Goal: Transaction & Acquisition: Download file/media

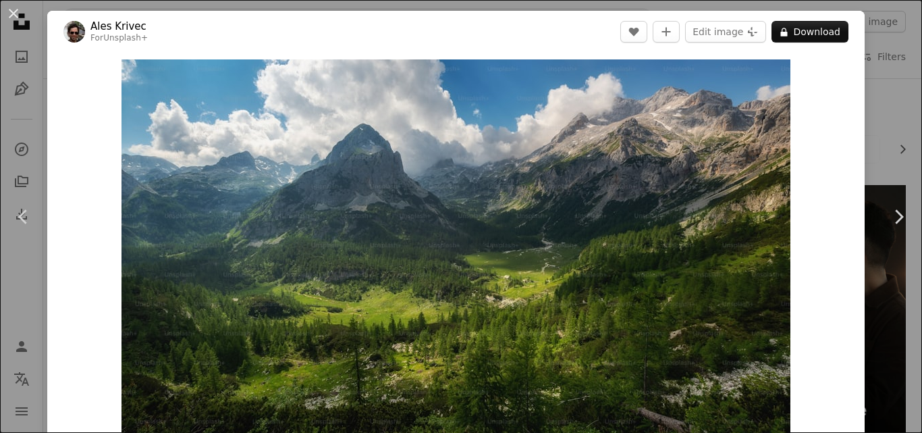
scroll to position [2229, 0]
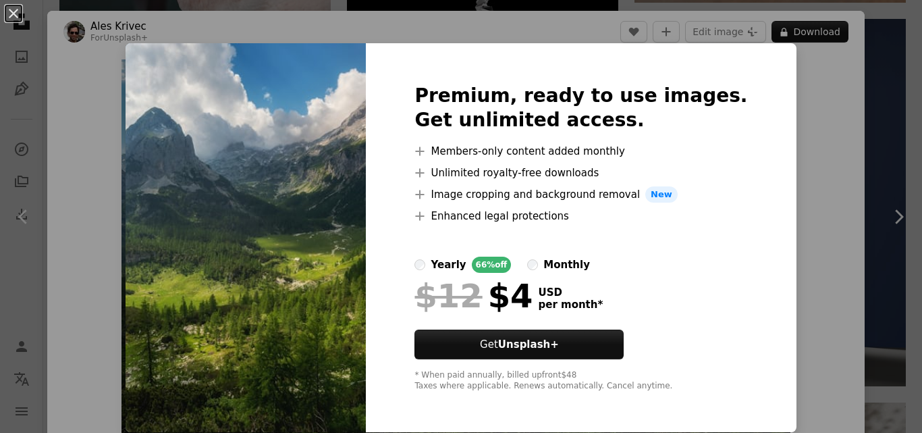
click at [774, 59] on div "An X shape Premium, ready to use images. Get unlimited access. A plus sign Memb…" at bounding box center [461, 216] width 922 height 433
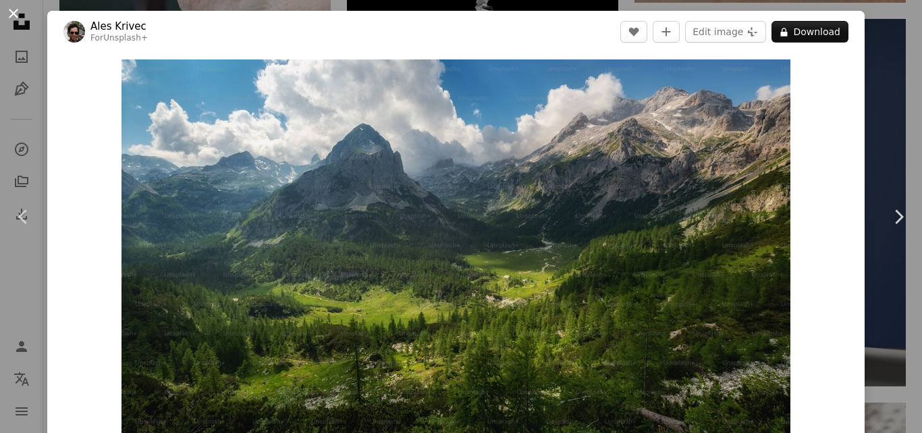
click at [13, 7] on button "An X shape" at bounding box center [13, 13] width 16 height 16
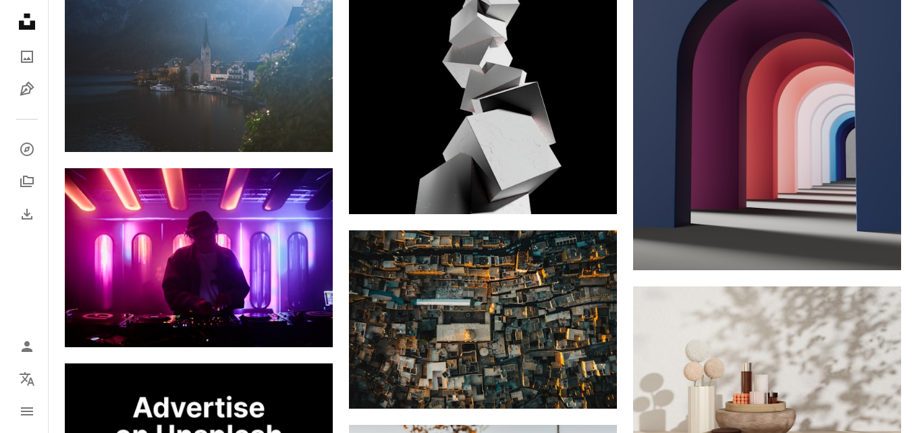
scroll to position [2324, 0]
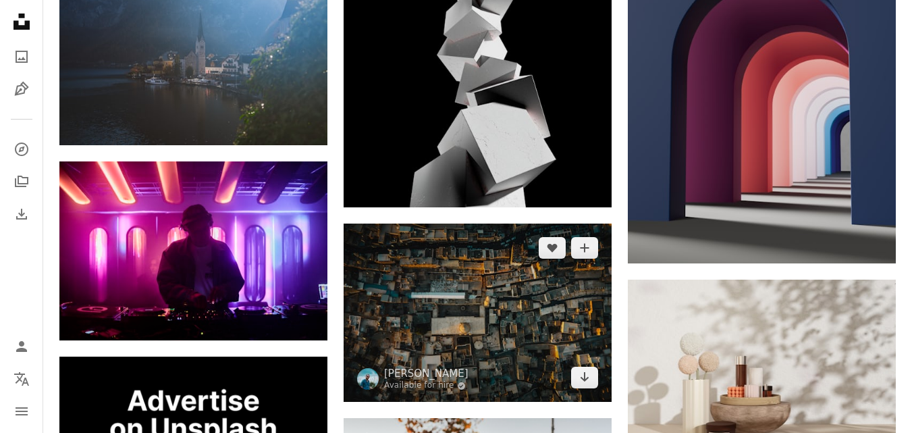
click at [413, 256] on img at bounding box center [478, 312] width 268 height 178
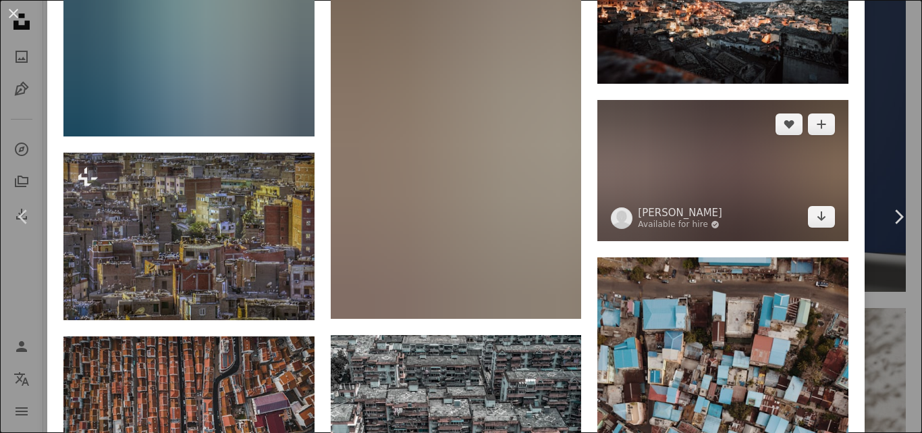
scroll to position [1907, 0]
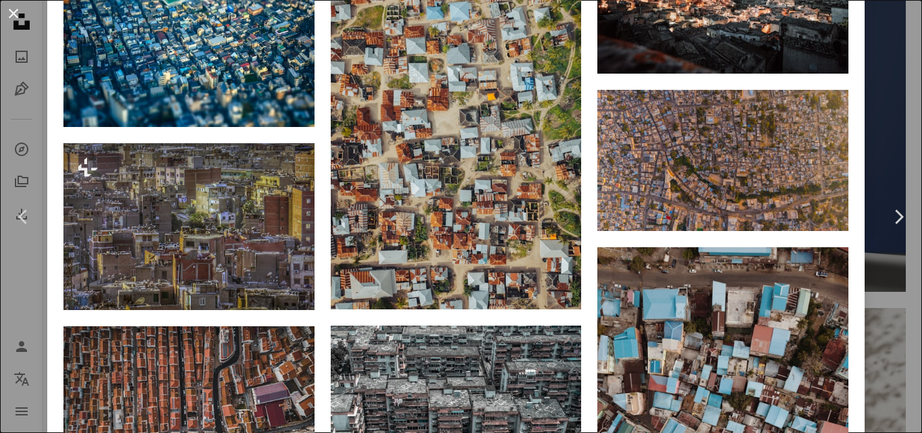
click at [16, 9] on button "An X shape" at bounding box center [13, 13] width 16 height 16
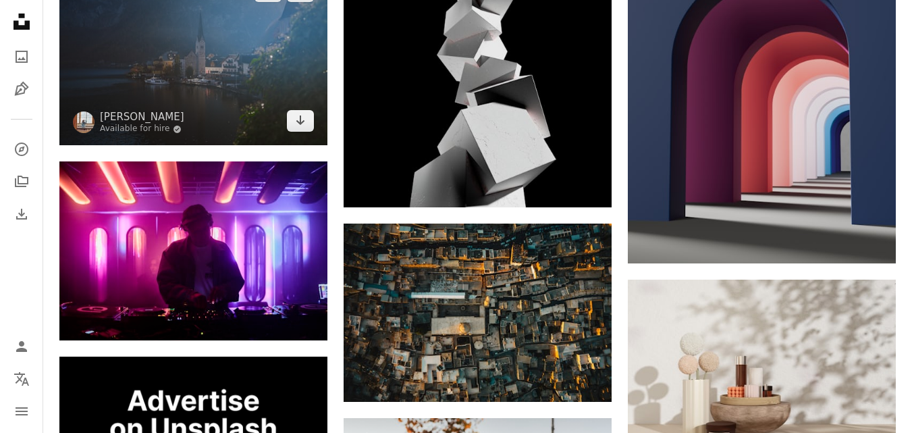
click at [215, 52] on img at bounding box center [193, 56] width 268 height 178
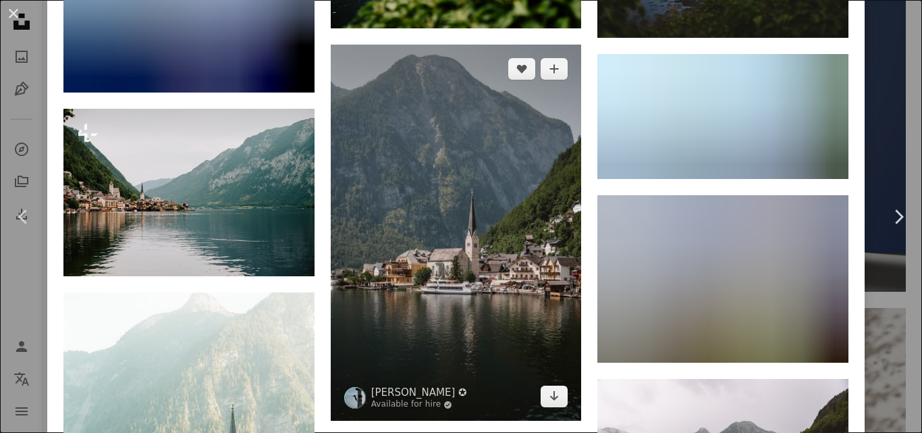
scroll to position [3091, 0]
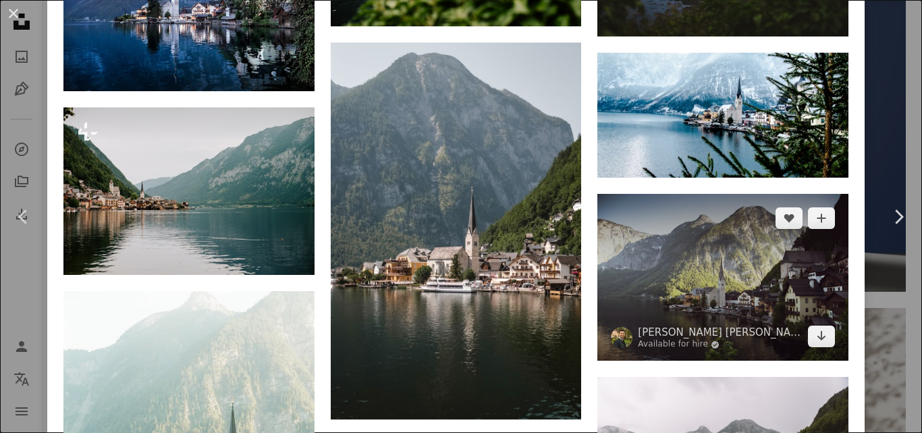
click at [709, 235] on img at bounding box center [722, 277] width 251 height 167
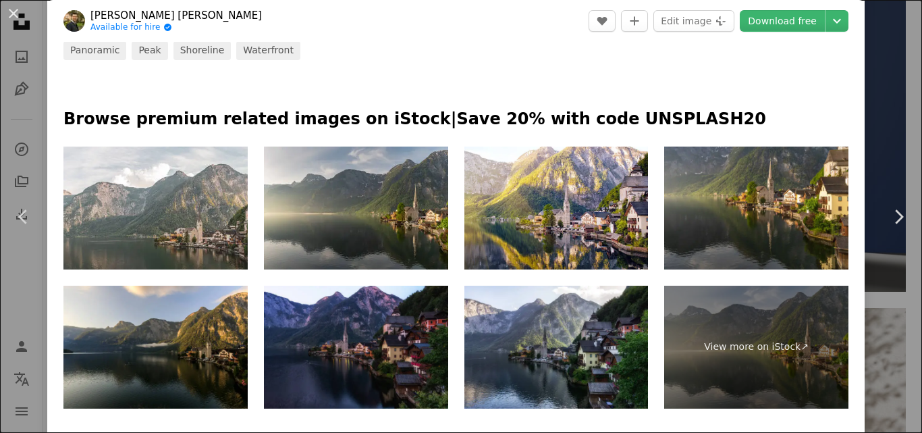
scroll to position [620, 0]
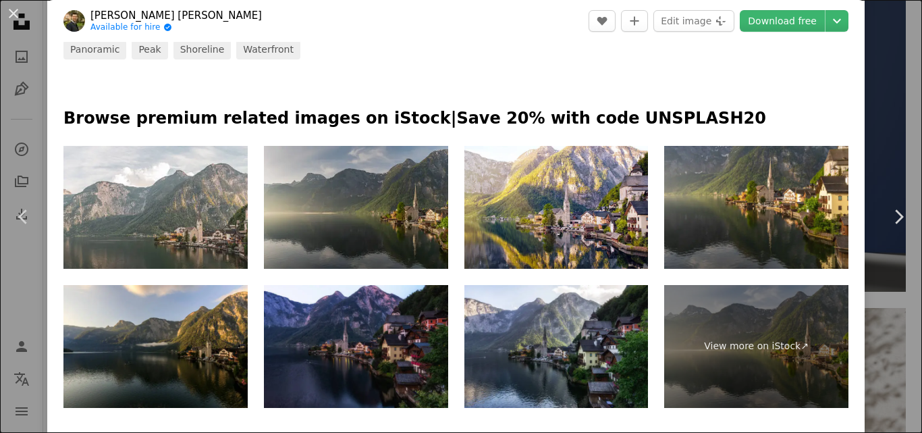
click at [399, 200] on img at bounding box center [356, 207] width 184 height 123
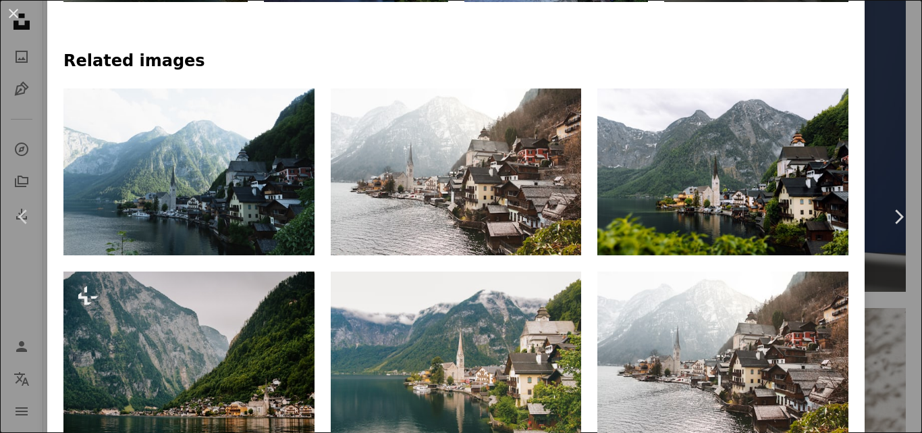
scroll to position [1026, 0]
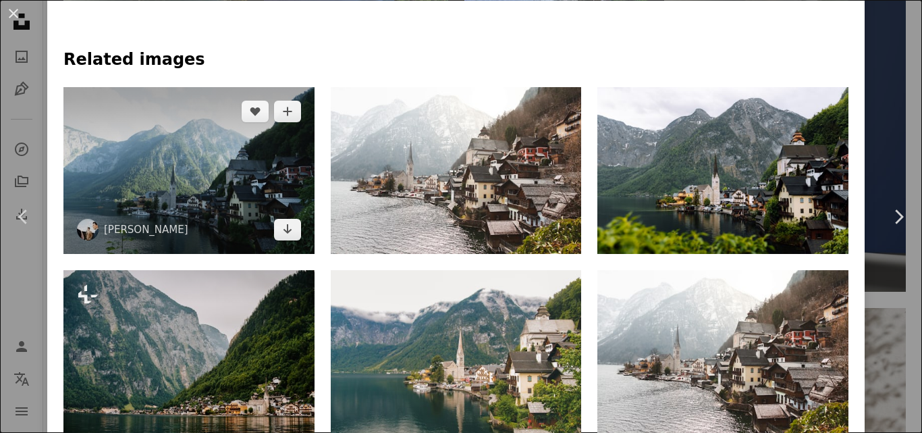
click at [197, 175] on img at bounding box center [188, 170] width 251 height 167
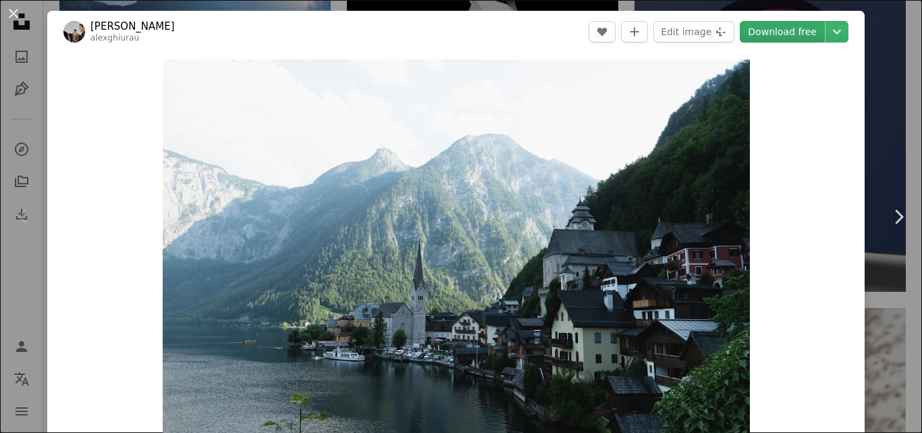
click at [777, 32] on link "Download free" at bounding box center [782, 32] width 85 height 22
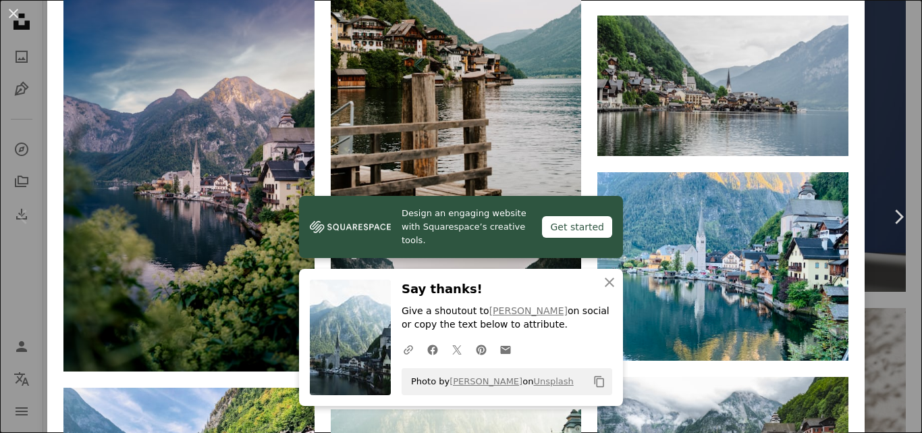
scroll to position [3183, 0]
click at [605, 278] on icon "button" at bounding box center [609, 281] width 9 height 9
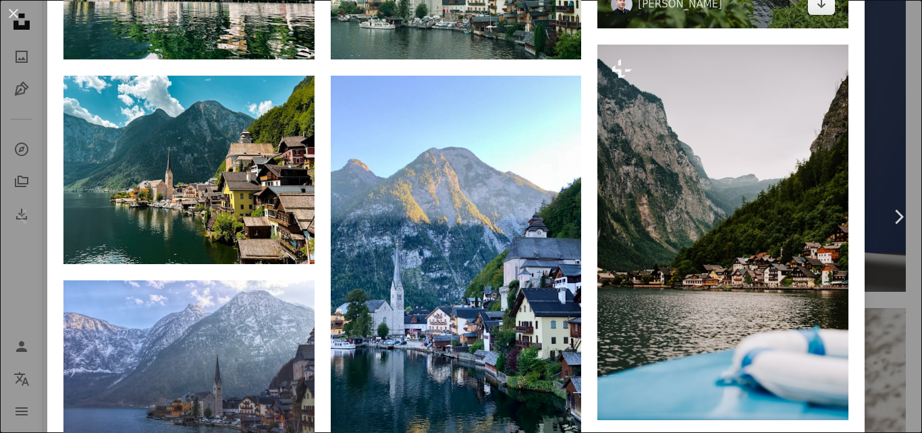
scroll to position [3699, 0]
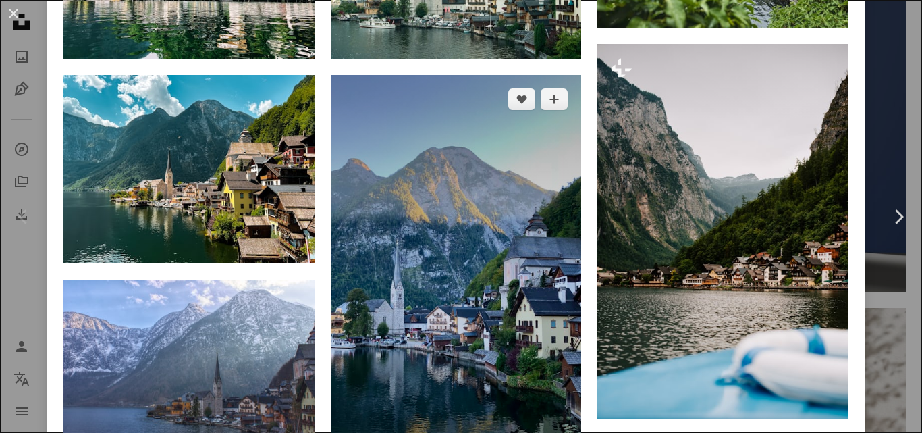
click at [395, 175] on img at bounding box center [456, 298] width 251 height 446
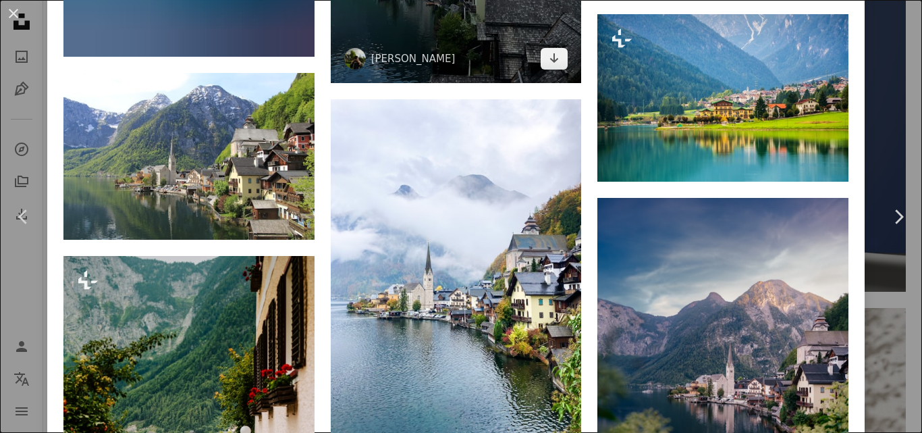
scroll to position [4626, 0]
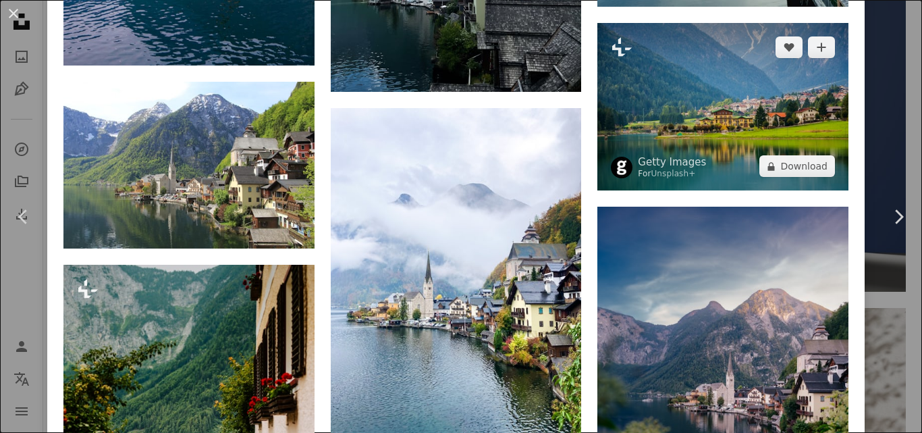
click at [665, 68] on img at bounding box center [722, 106] width 251 height 167
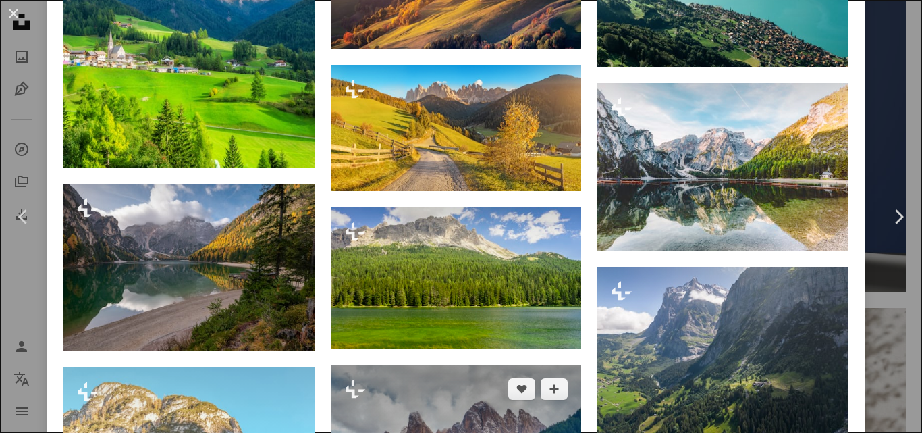
scroll to position [1540, 0]
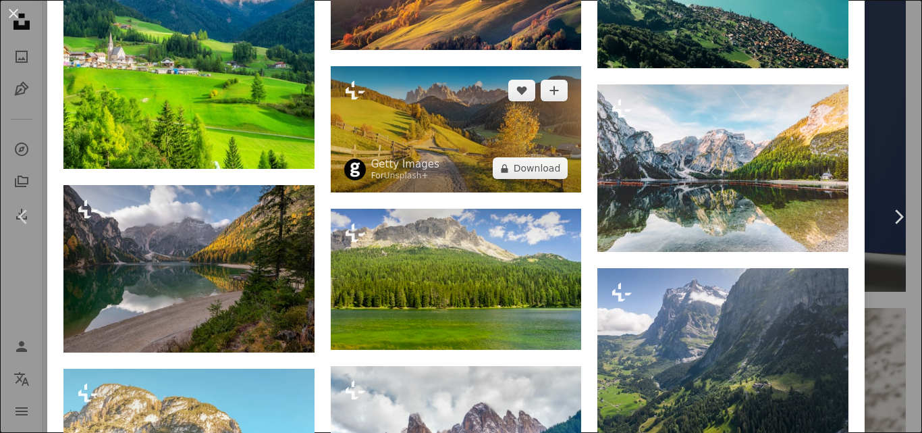
click at [434, 154] on img at bounding box center [456, 129] width 251 height 126
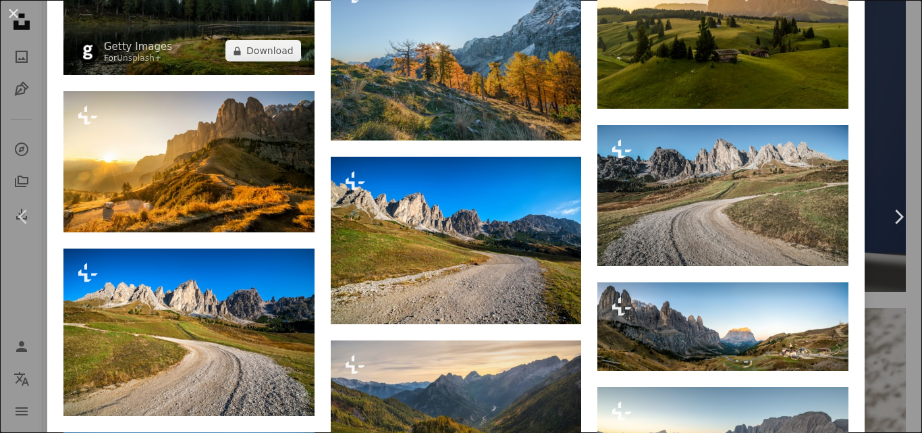
scroll to position [2068, 0]
